Goal: Task Accomplishment & Management: Use online tool/utility

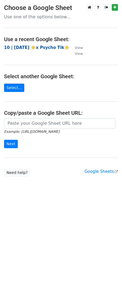
click at [44, 46] on strong "10 | [DATE] ☀️x Psycho Tik☀️" at bounding box center [36, 47] width 65 height 5
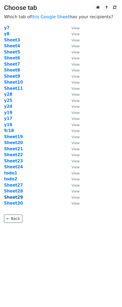
click at [16, 197] on strong "Sheet29" at bounding box center [13, 197] width 19 height 5
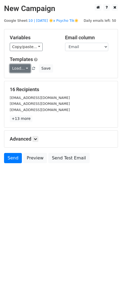
click at [17, 67] on link "Load..." at bounding box center [20, 68] width 21 height 8
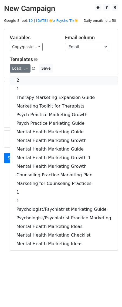
click at [23, 83] on link "2" at bounding box center [63, 80] width 107 height 9
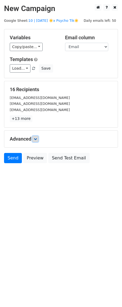
click at [36, 137] on icon at bounding box center [35, 138] width 3 height 3
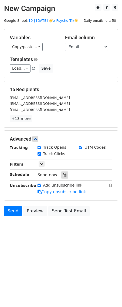
click at [63, 175] on icon at bounding box center [64, 175] width 3 height 4
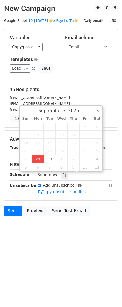
type input "2025-09-29 13:04"
type input "01"
type input "04"
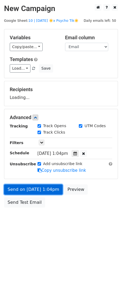
click at [39, 192] on link "Send on Sep 29 at 1:04pm" at bounding box center [33, 190] width 58 height 10
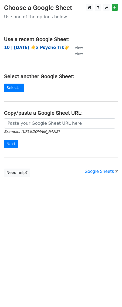
click at [37, 49] on strong "10 | [DATE] ☀️x Psycho Tik☀️" at bounding box center [36, 47] width 65 height 5
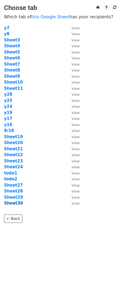
click at [16, 204] on strong "Sheet30" at bounding box center [13, 203] width 19 height 5
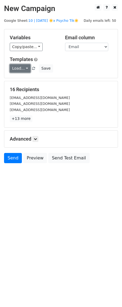
click at [21, 69] on link "Load..." at bounding box center [20, 68] width 21 height 8
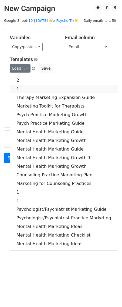
click at [27, 85] on link "1" at bounding box center [63, 89] width 107 height 9
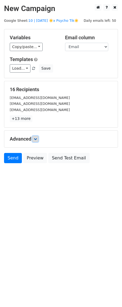
click at [36, 141] on link at bounding box center [35, 139] width 6 height 6
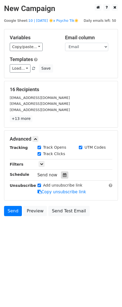
click at [63, 173] on icon at bounding box center [64, 175] width 3 height 4
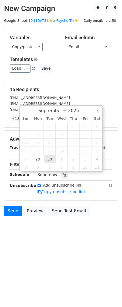
type input "2025-09-30 12:00"
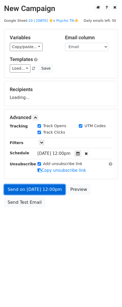
click at [48, 193] on link "Send on Sep 30 at 12:00pm" at bounding box center [34, 190] width 61 height 10
